Goal: Information Seeking & Learning: Learn about a topic

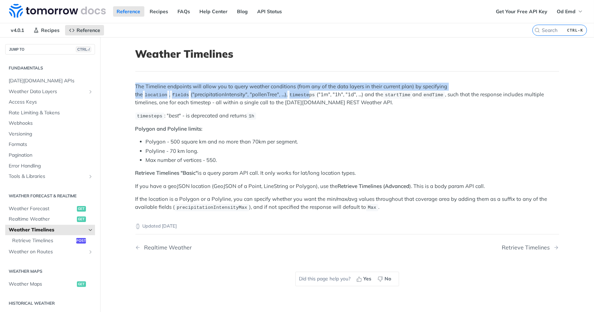
drag, startPoint x: 133, startPoint y: 89, endPoint x: 250, endPoint y: 96, distance: 117.5
click at [250, 96] on p "The Timeline endpoints will allow you to query weather conditions (from any of …" at bounding box center [347, 95] width 424 height 24
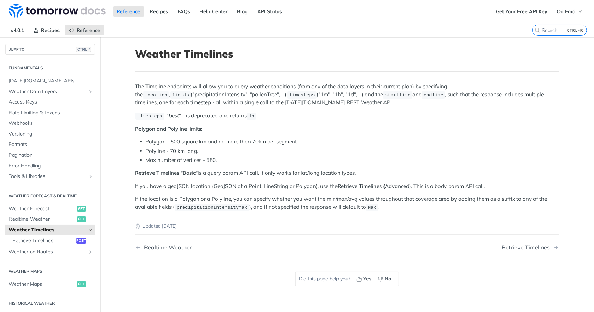
click at [244, 213] on div "Updated [DATE]" at bounding box center [347, 220] width 424 height 18
drag, startPoint x: 178, startPoint y: 159, endPoint x: 216, endPoint y: 160, distance: 37.9
click at [216, 160] on li "Max number of vertices - 550." at bounding box center [352, 161] width 413 height 8
click at [218, 160] on li "Max number of vertices - 550." at bounding box center [352, 161] width 413 height 8
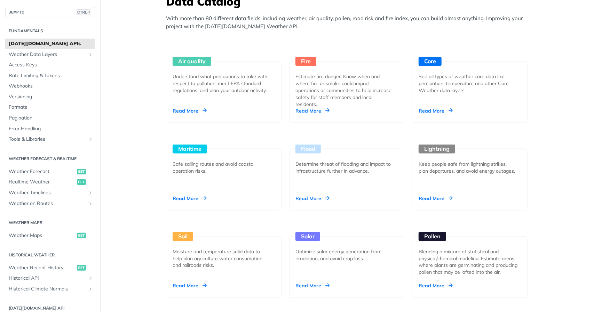
scroll to position [626, 0]
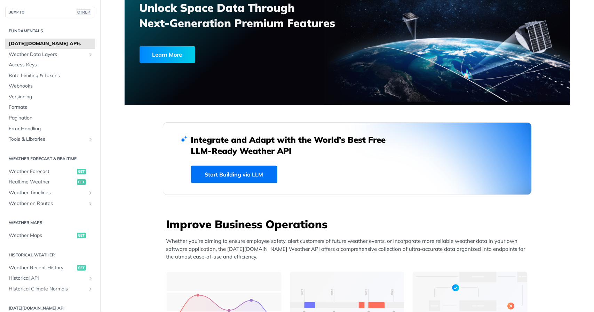
scroll to position [64, 0]
